Goal: Task Accomplishment & Management: Manage account settings

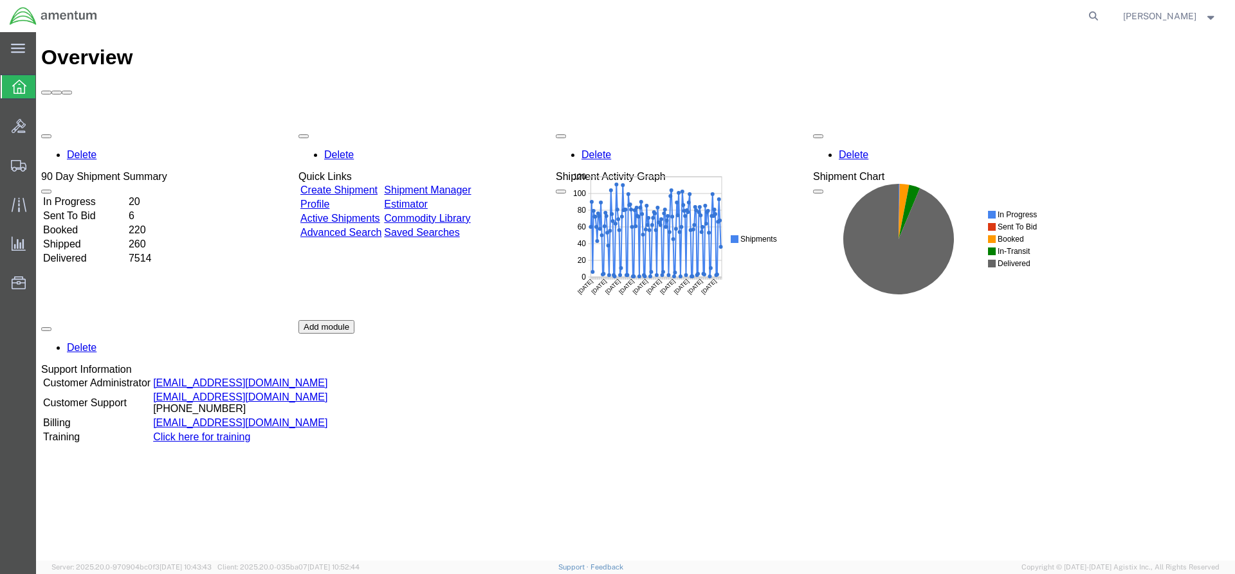
click at [443, 185] on link "Shipment Manager" at bounding box center [427, 190] width 87 height 11
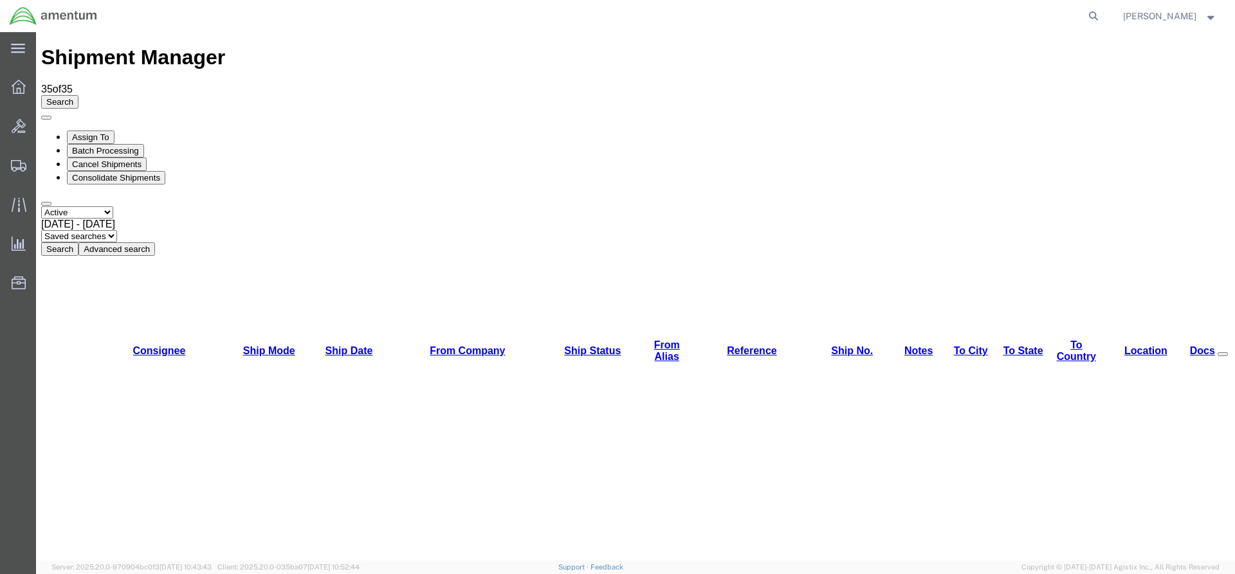
click at [78, 242] on button "Search" at bounding box center [59, 249] width 37 height 14
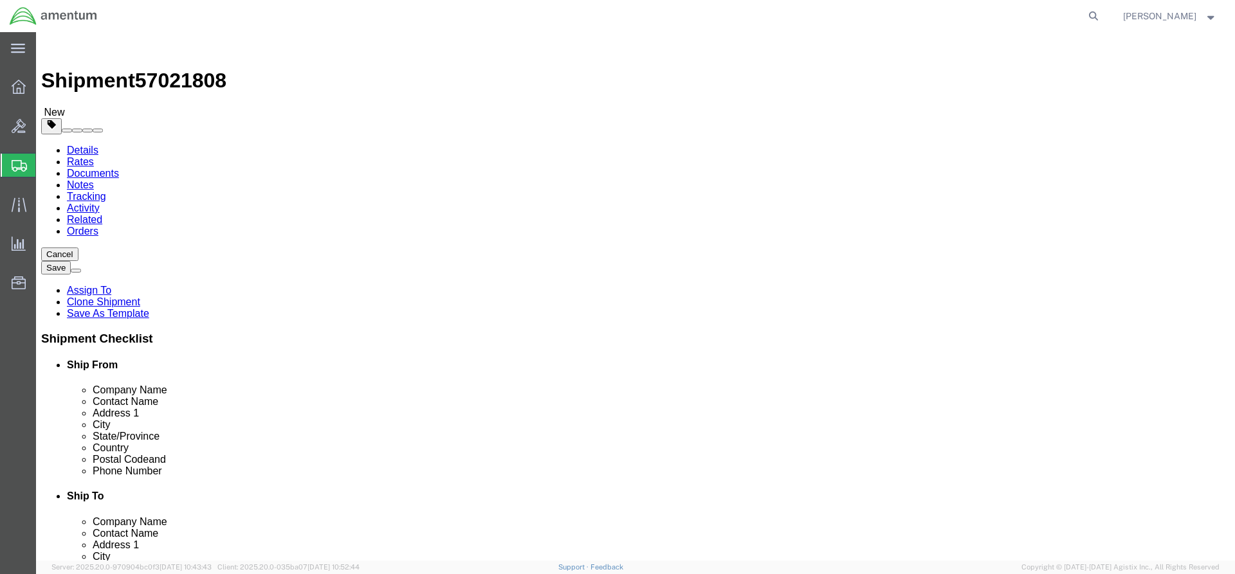
select select "42668"
select select "72491"
click button "Rate Shipment"
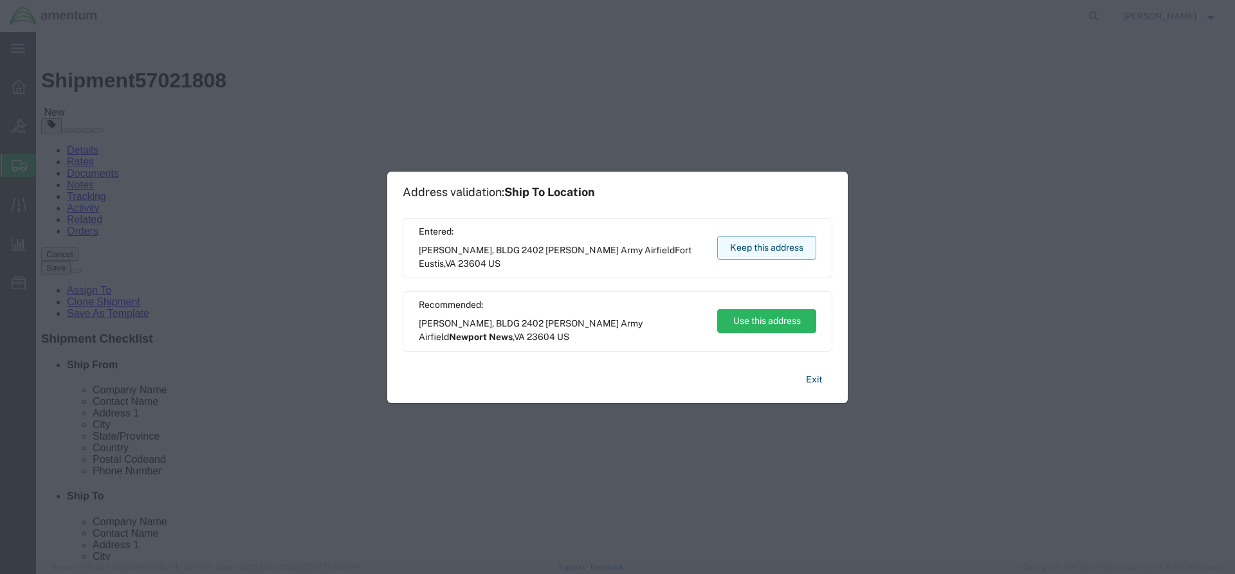
click at [789, 253] on button "Keep this address" at bounding box center [766, 248] width 99 height 24
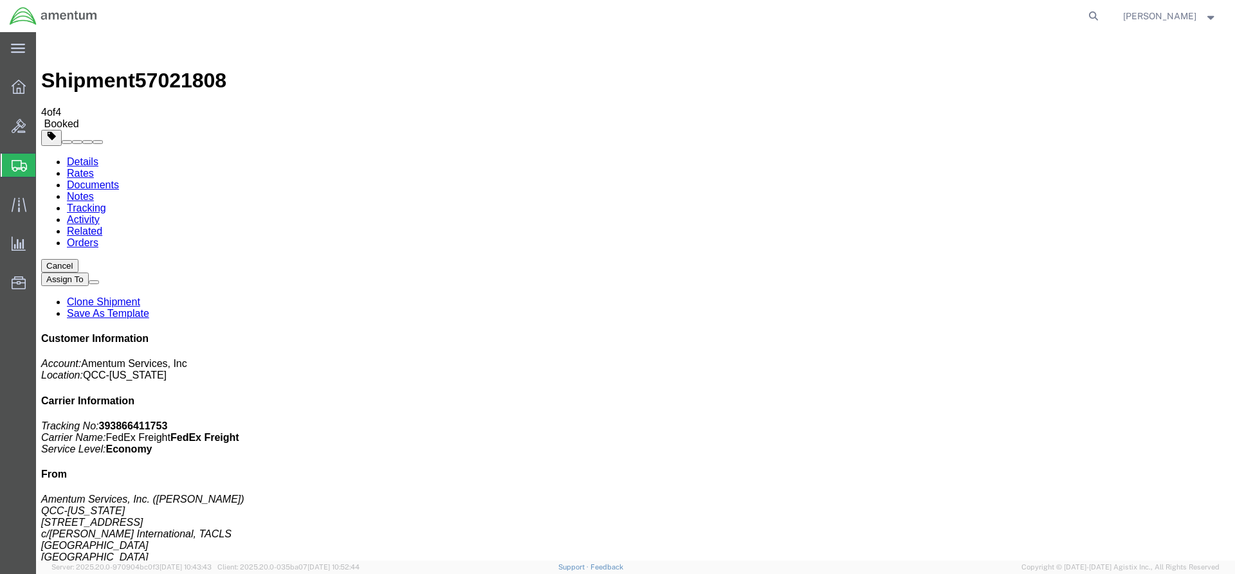
drag, startPoint x: 460, startPoint y: 232, endPoint x: 515, endPoint y: 230, distance: 55.3
copy td "393866411753"
drag, startPoint x: 539, startPoint y: 232, endPoint x: 61, endPoint y: 269, distance: 479.4
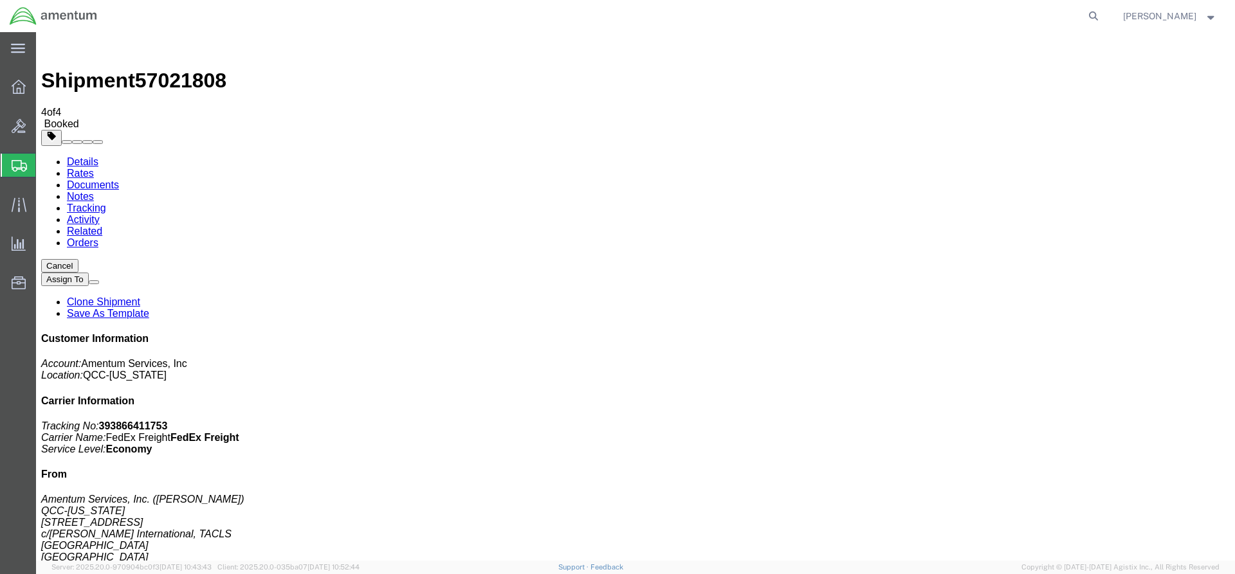
click at [16, 87] on icon at bounding box center [19, 87] width 14 height 14
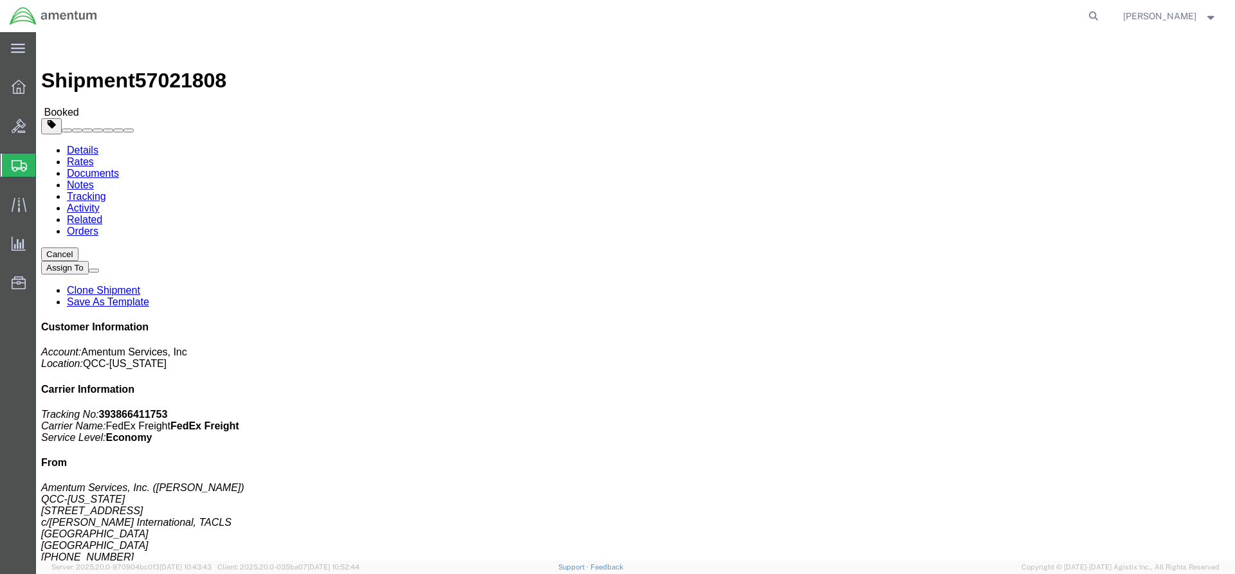
click span "button"
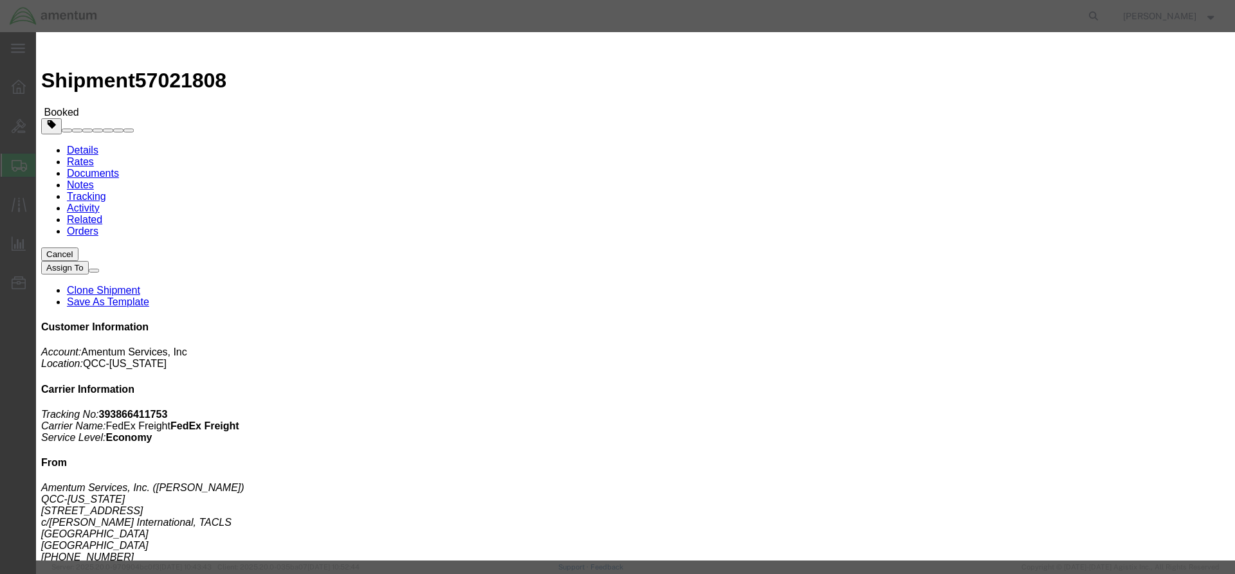
click div "Oct 03 2025 3:30 PM"
type input "1:00 PM"
click button "Apply"
click button "Save"
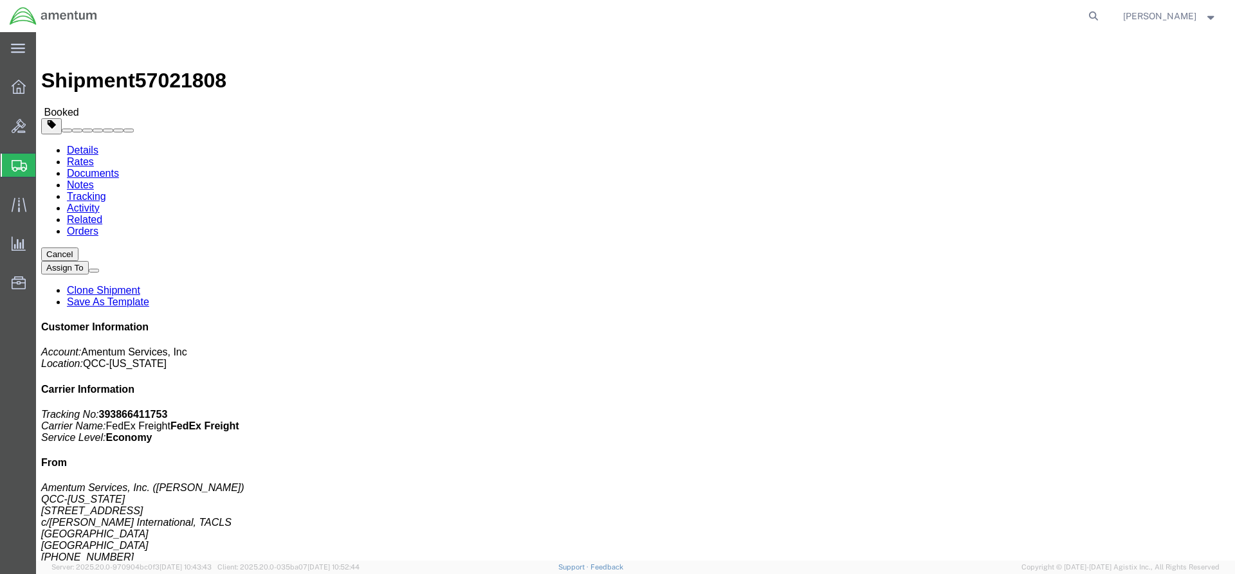
click button "Close"
click at [13, 86] on icon at bounding box center [19, 87] width 14 height 14
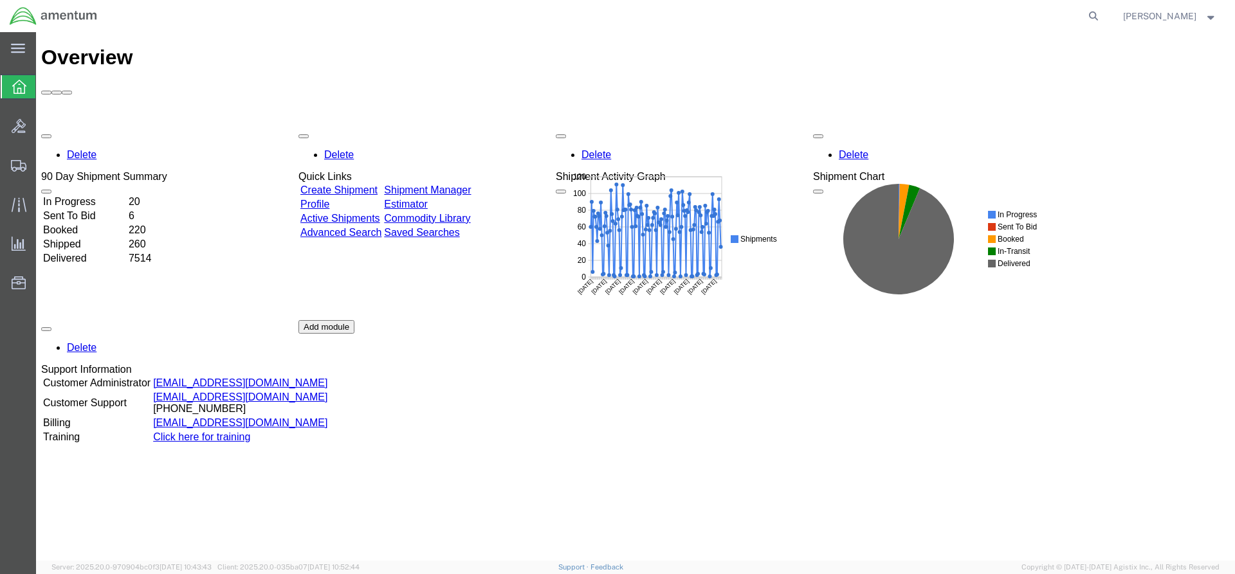
click at [434, 185] on link "Shipment Manager" at bounding box center [427, 190] width 87 height 11
